Goal: Information Seeking & Learning: Learn about a topic

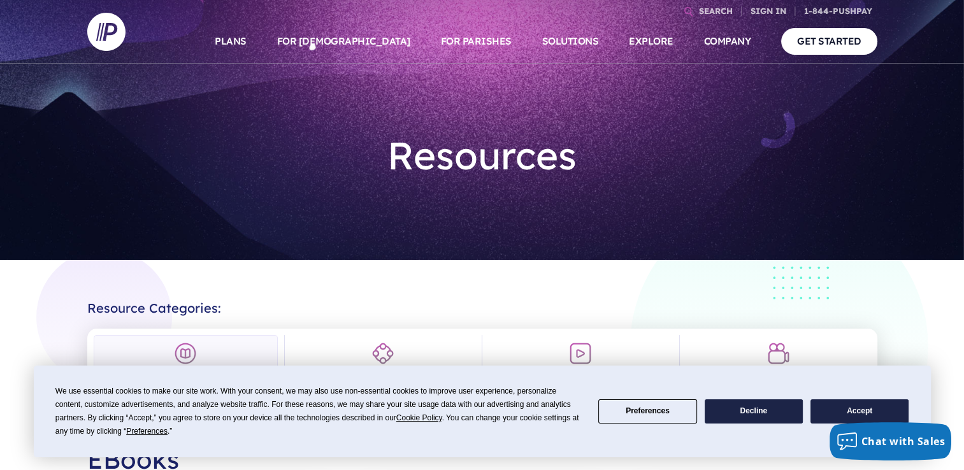
click at [847, 407] on button "Accept" at bounding box center [860, 412] width 98 height 25
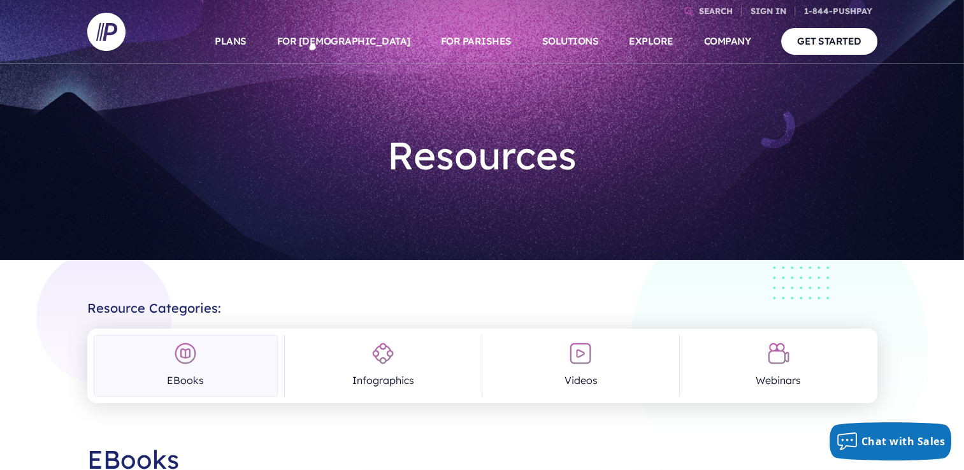
click at [361, 228] on div "Resources" at bounding box center [482, 130] width 790 height 260
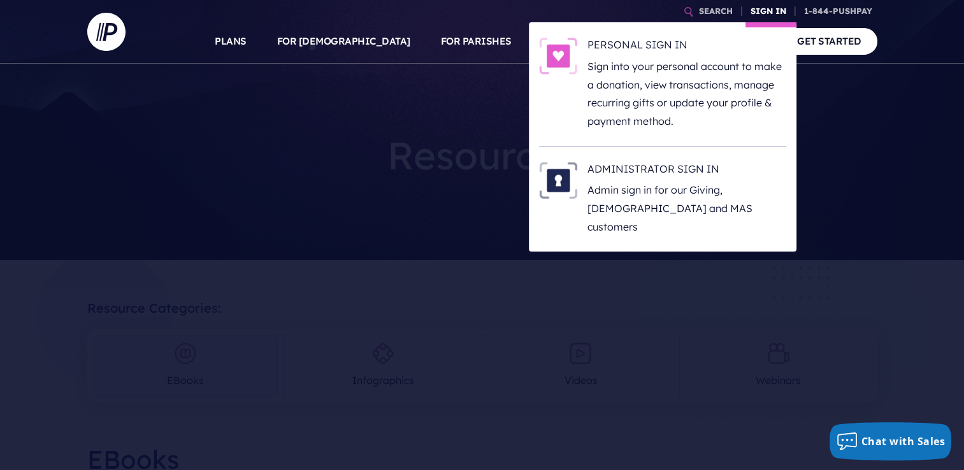
click at [773, 9] on link "SIGN IN" at bounding box center [769, 11] width 46 height 22
click at [610, 203] on p "Admin sign in for our Giving, [DEMOGRAPHIC_DATA] and MAS customers" at bounding box center [687, 208] width 199 height 55
